Goal: Transaction & Acquisition: Purchase product/service

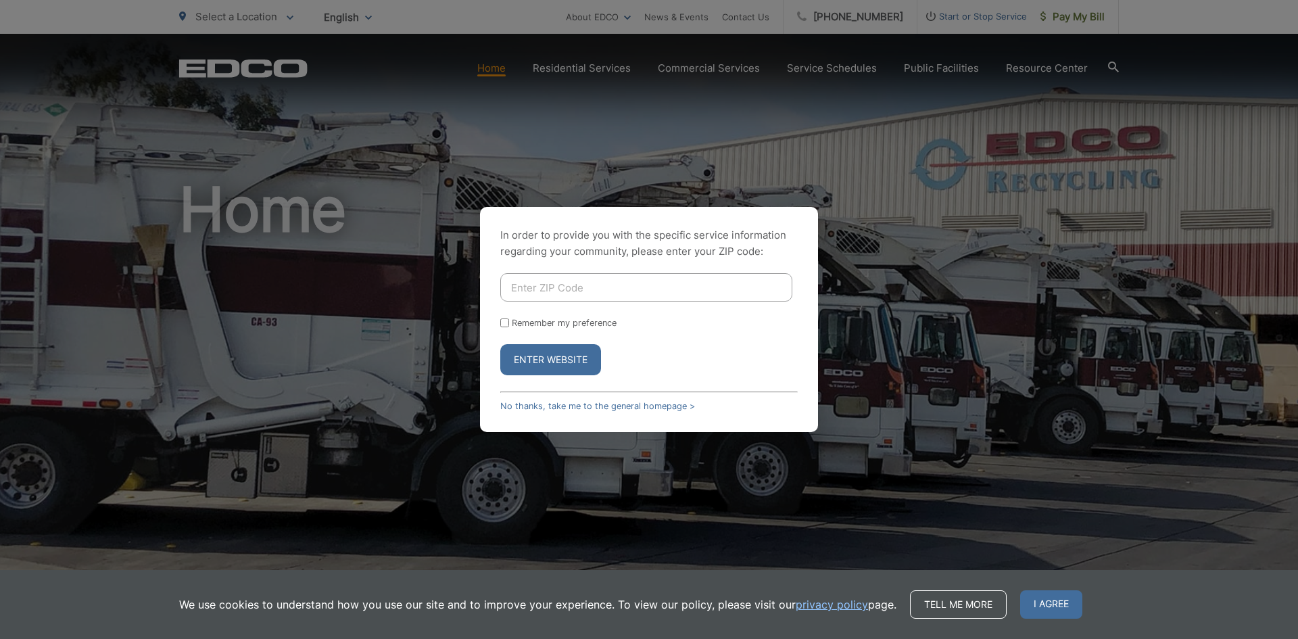
drag, startPoint x: 551, startPoint y: 286, endPoint x: 568, endPoint y: 291, distance: 17.8
click at [551, 286] on input "Enter ZIP Code" at bounding box center [646, 287] width 292 height 28
type input "90622"
click at [571, 325] on label "Remember my preference" at bounding box center [564, 323] width 105 height 10
click at [509, 325] on input "Remember my preference" at bounding box center [504, 323] width 9 height 9
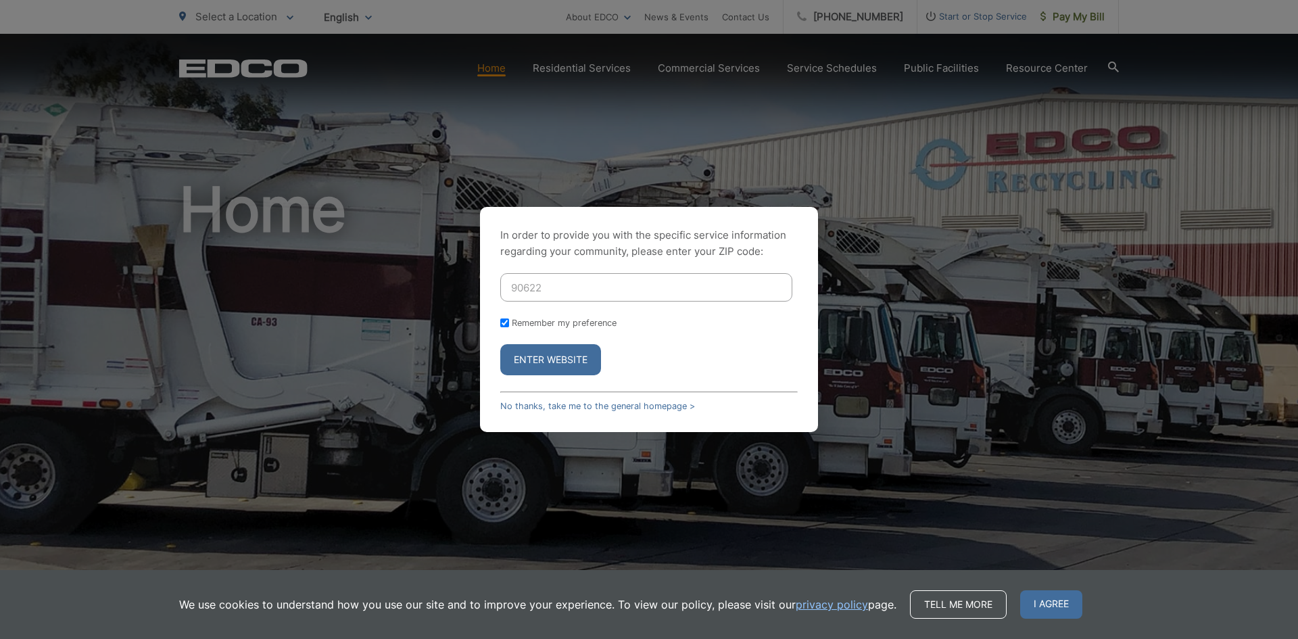
checkbox input "true"
click at [571, 355] on button "Enter Website" at bounding box center [550, 359] width 101 height 31
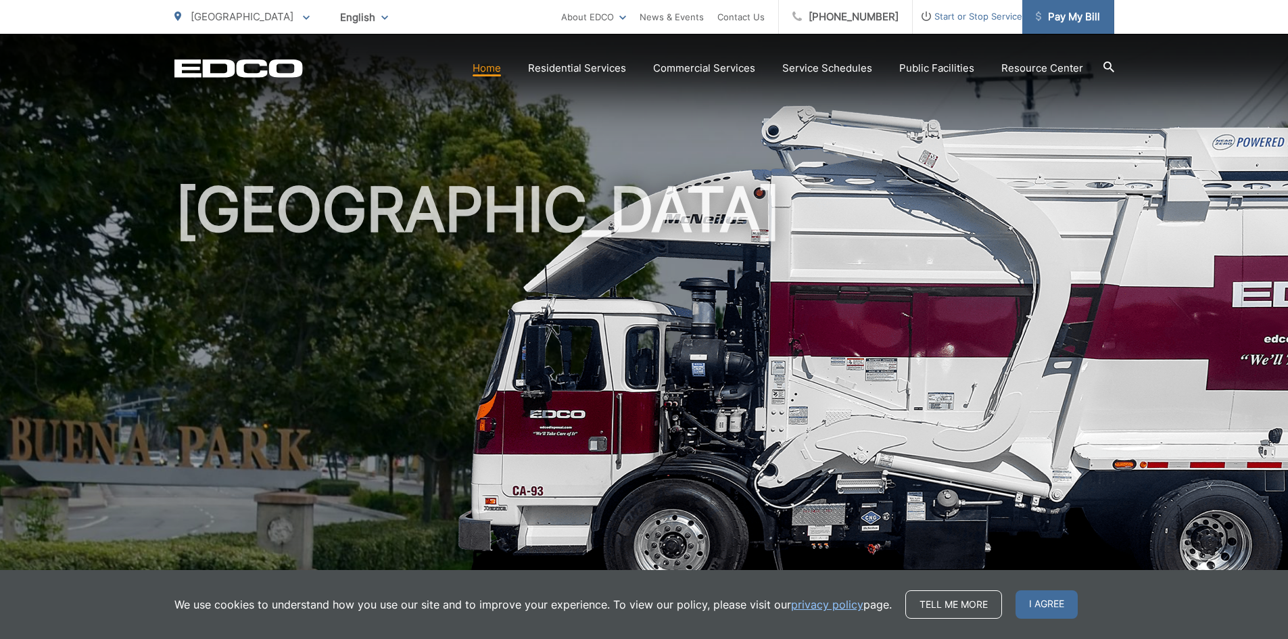
click at [1065, 12] on span "Pay My Bill" at bounding box center [1068, 17] width 64 height 16
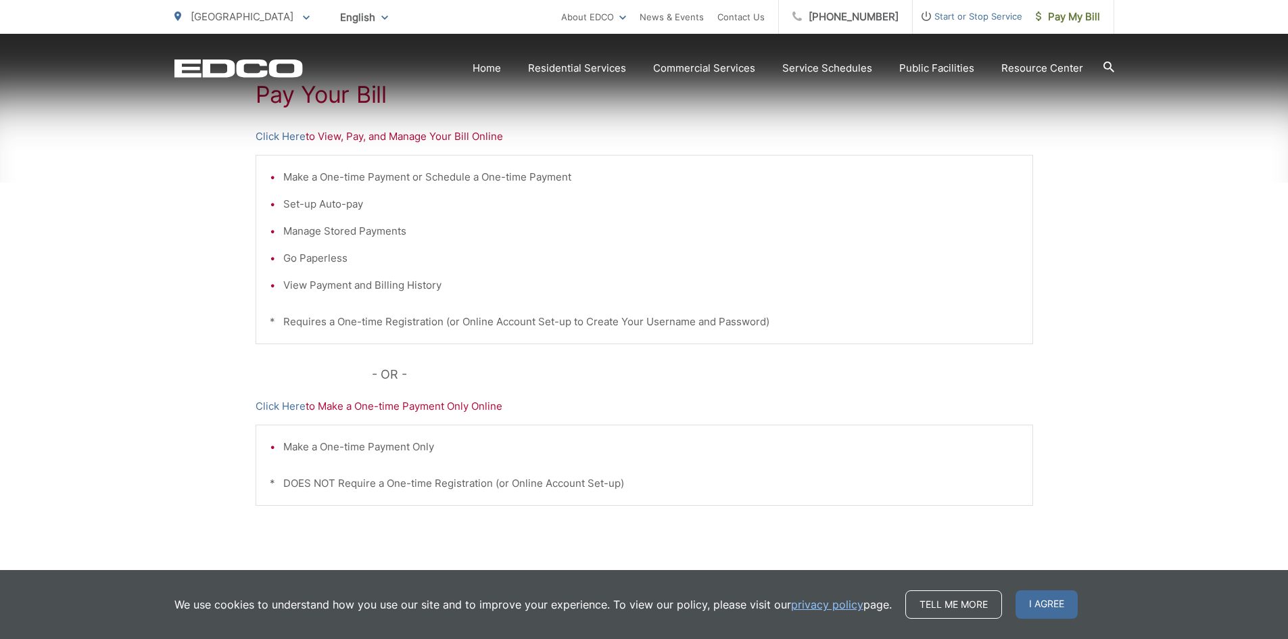
scroll to position [68, 0]
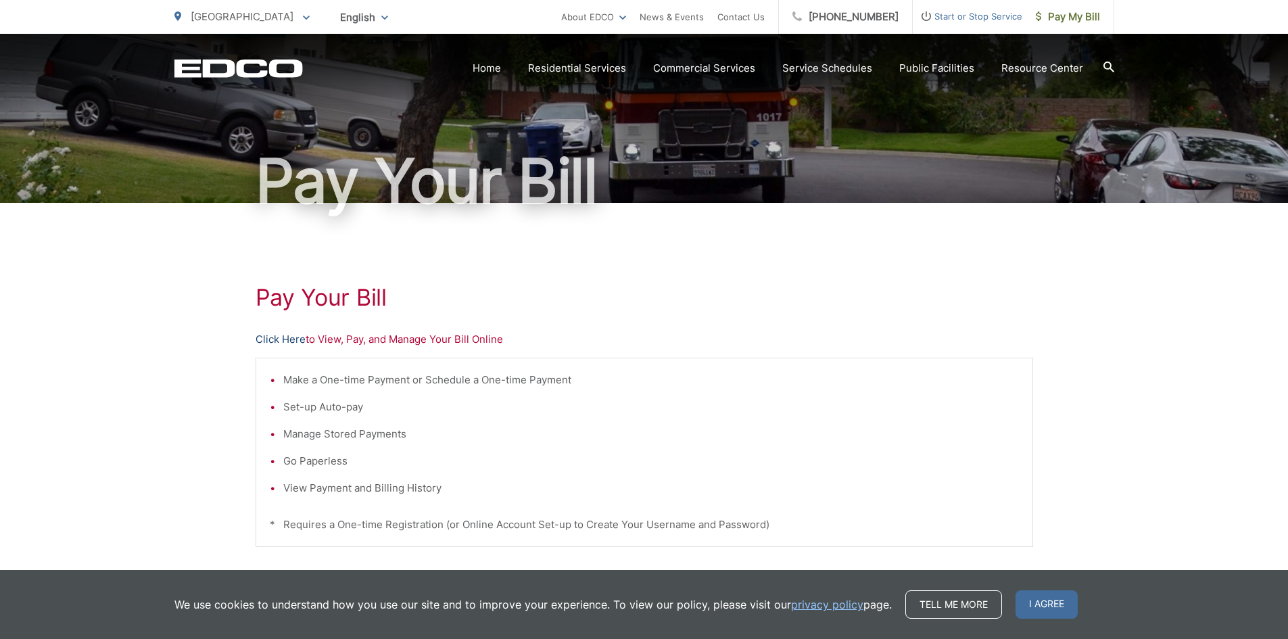
click at [273, 339] on link "Click Here" at bounding box center [281, 339] width 50 height 16
